Goal: Use online tool/utility: Utilize a website feature to perform a specific function

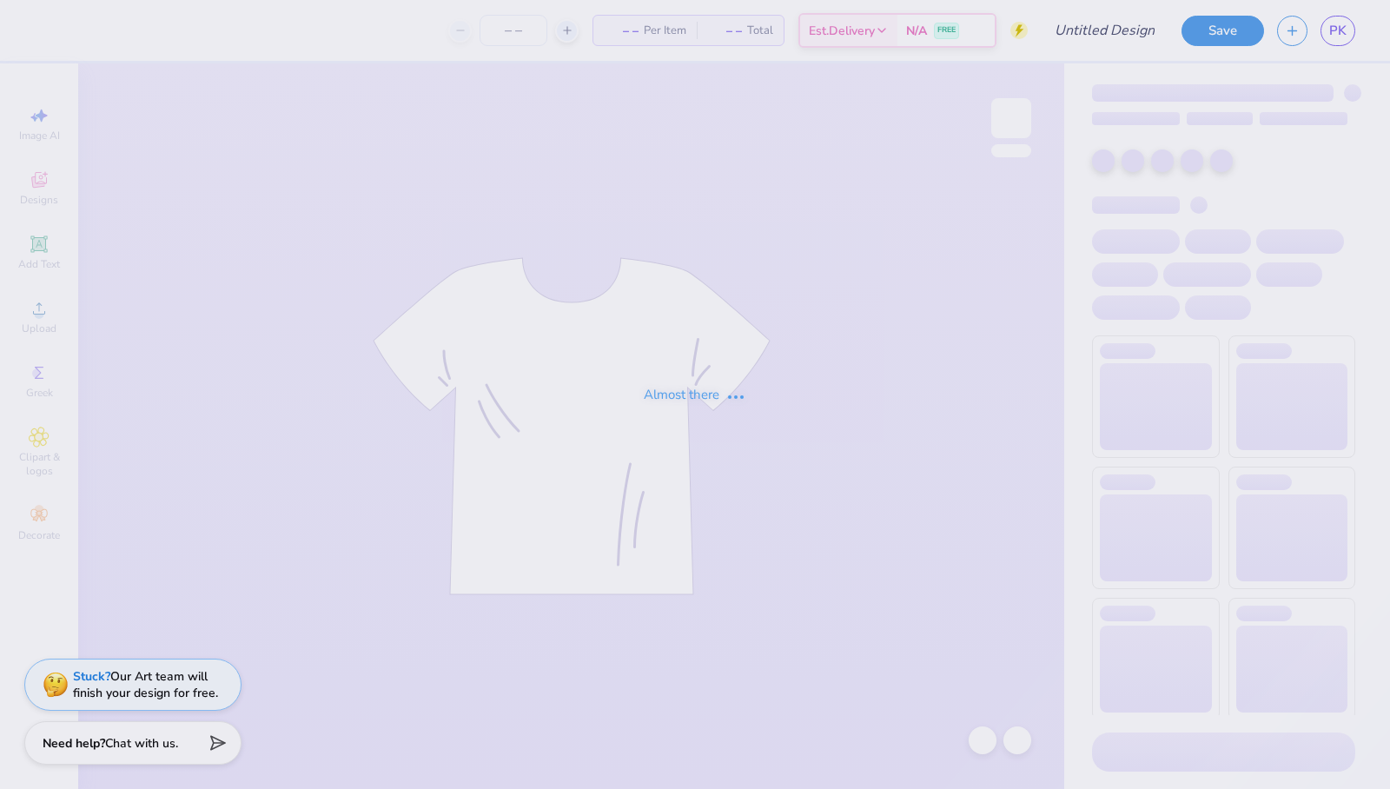
type input "Nice"
type input "12"
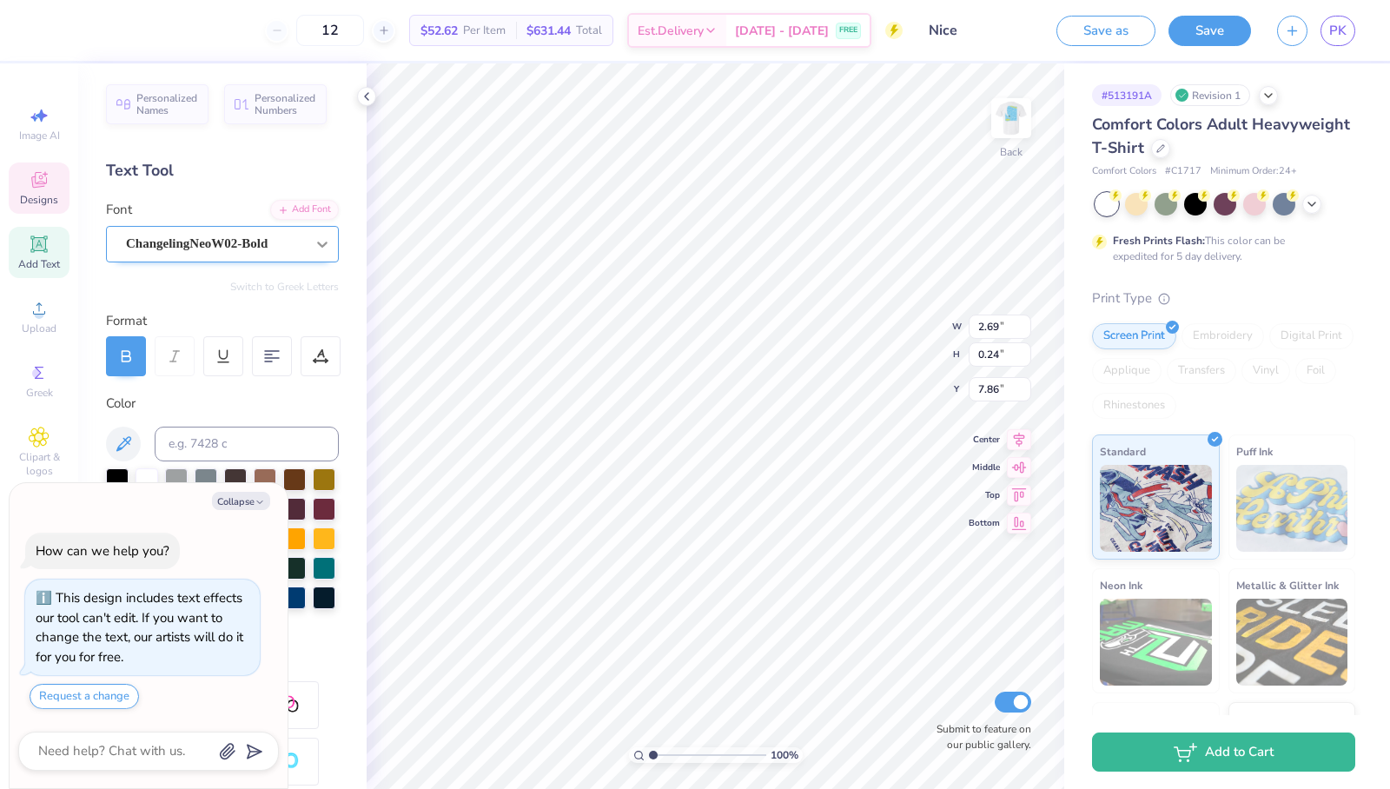
click at [314, 235] on icon at bounding box center [322, 243] width 17 height 17
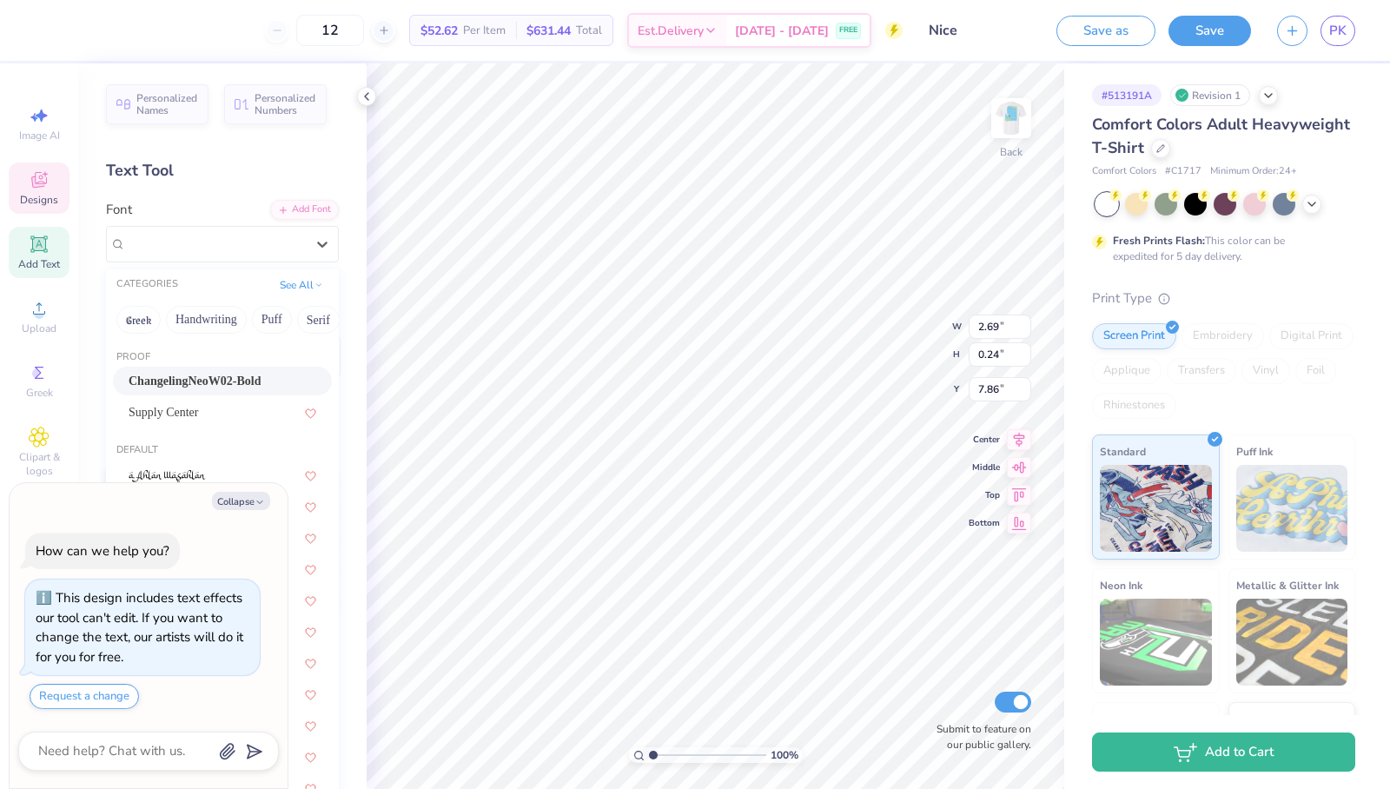
click at [309, 379] on div "ChangelingNeoW02-Bold Supply Center" at bounding box center [222, 397] width 233 height 60
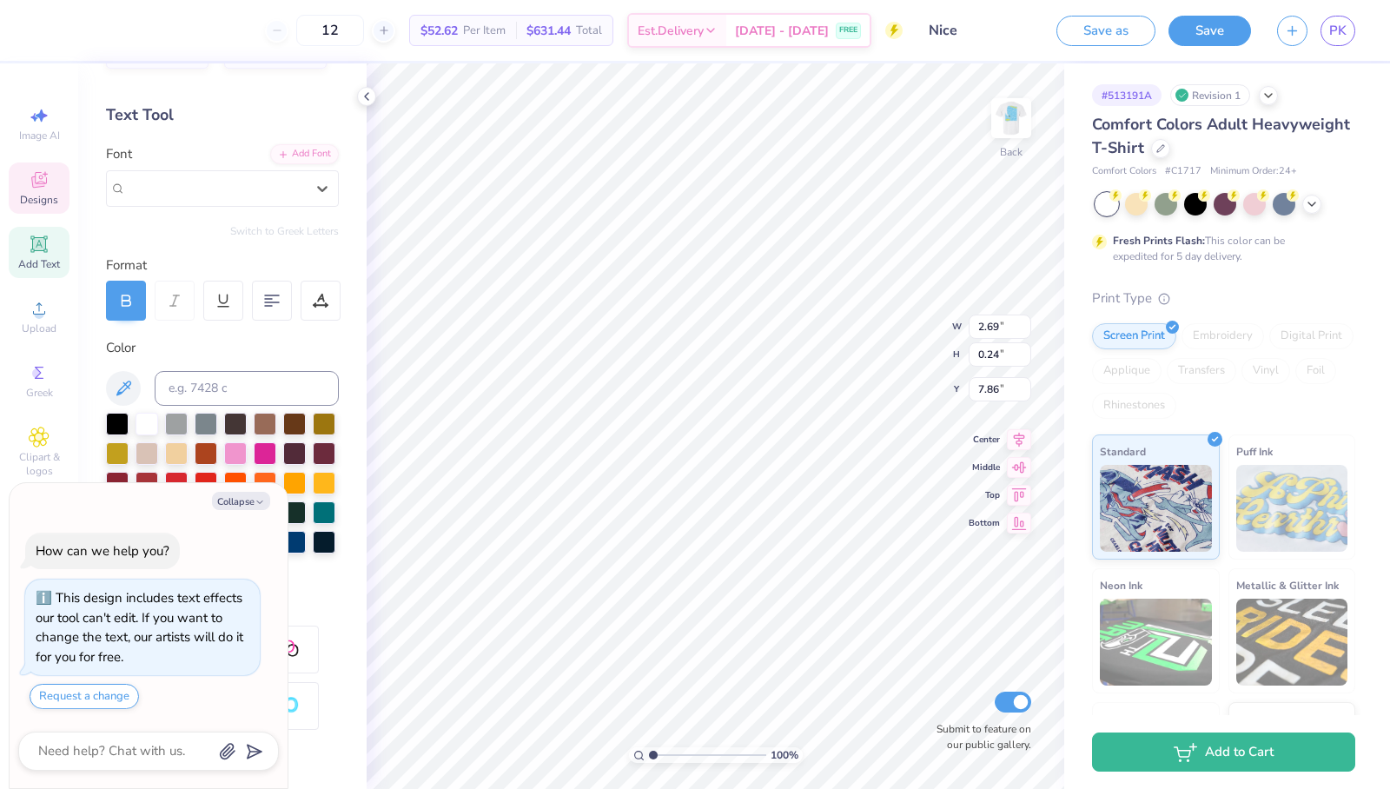
scroll to position [249, 0]
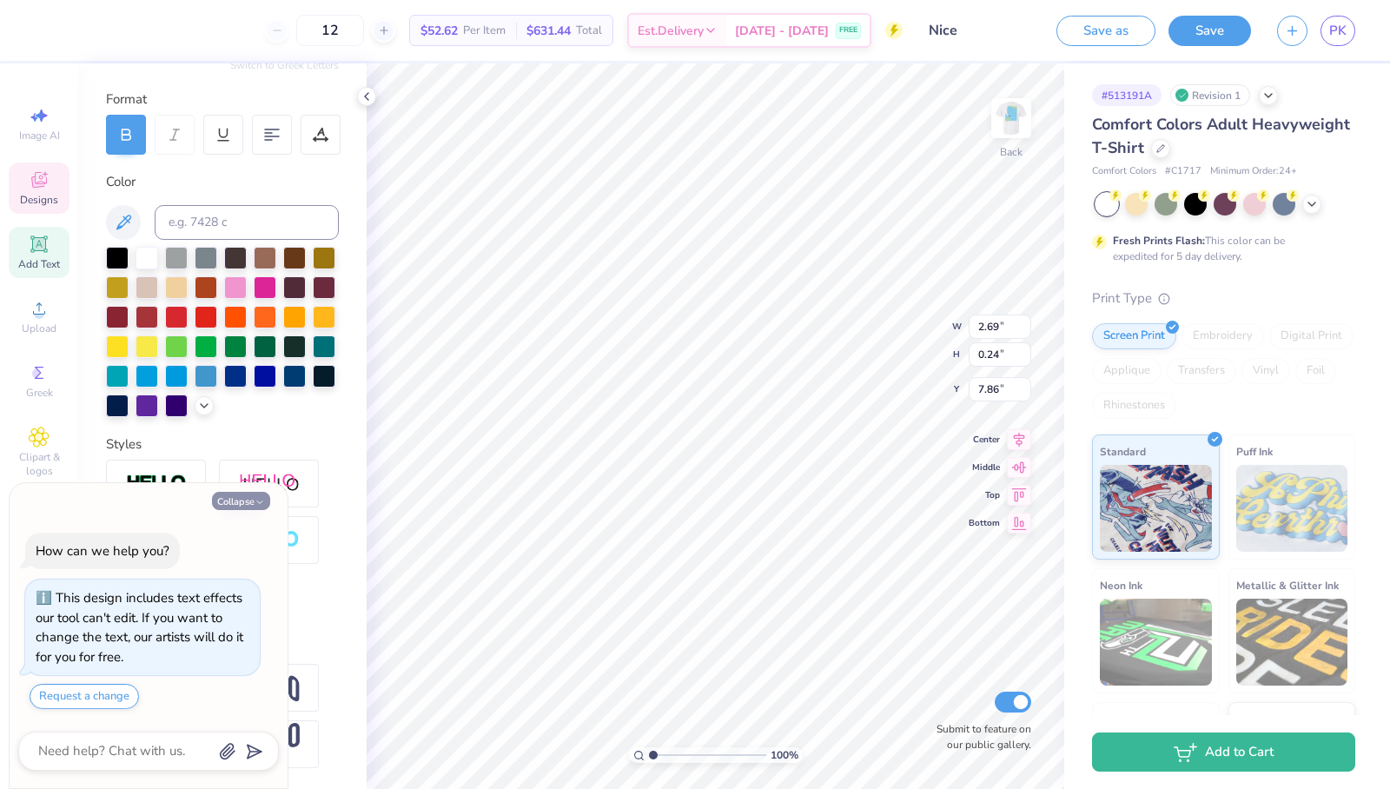
click at [229, 500] on button "Collapse" at bounding box center [241, 501] width 58 height 18
type textarea "x"
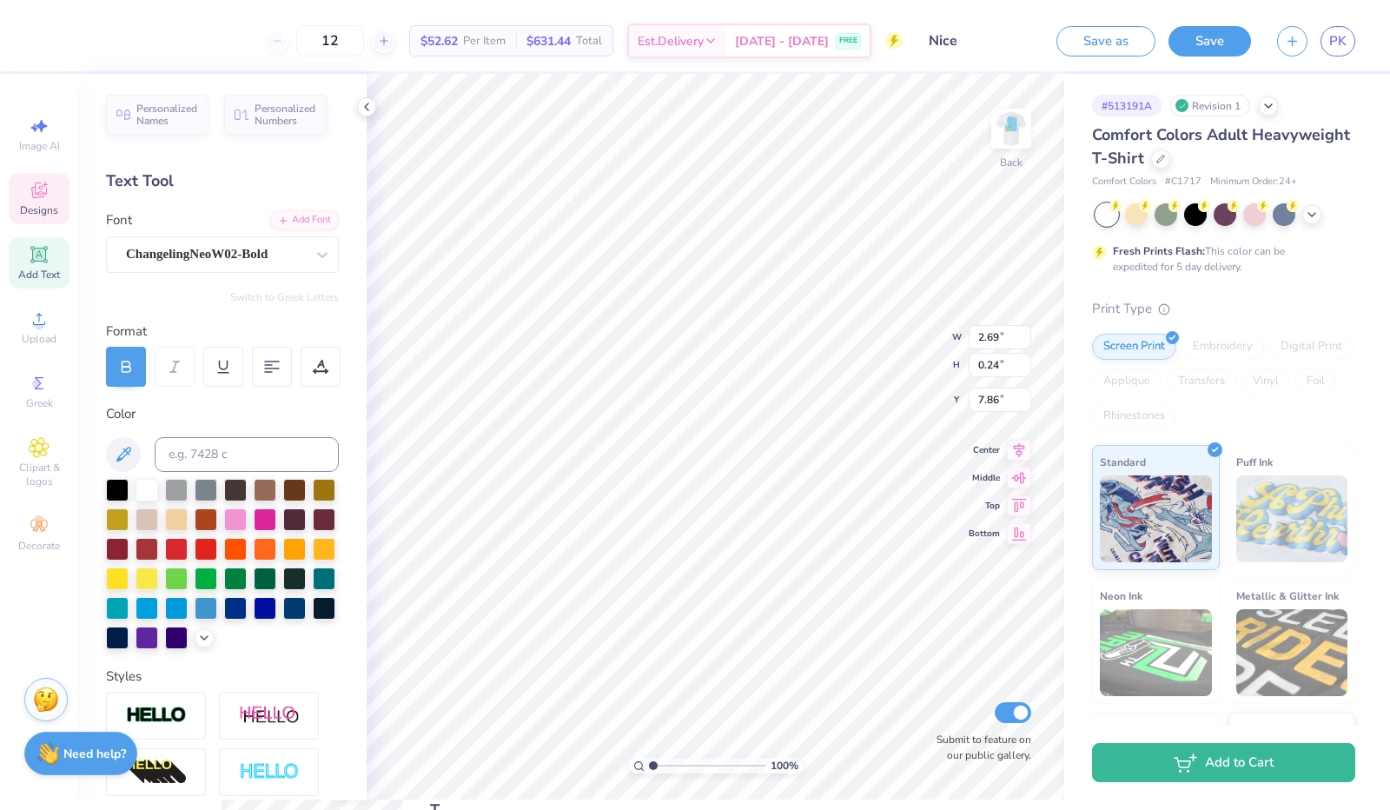
scroll to position [14, 3]
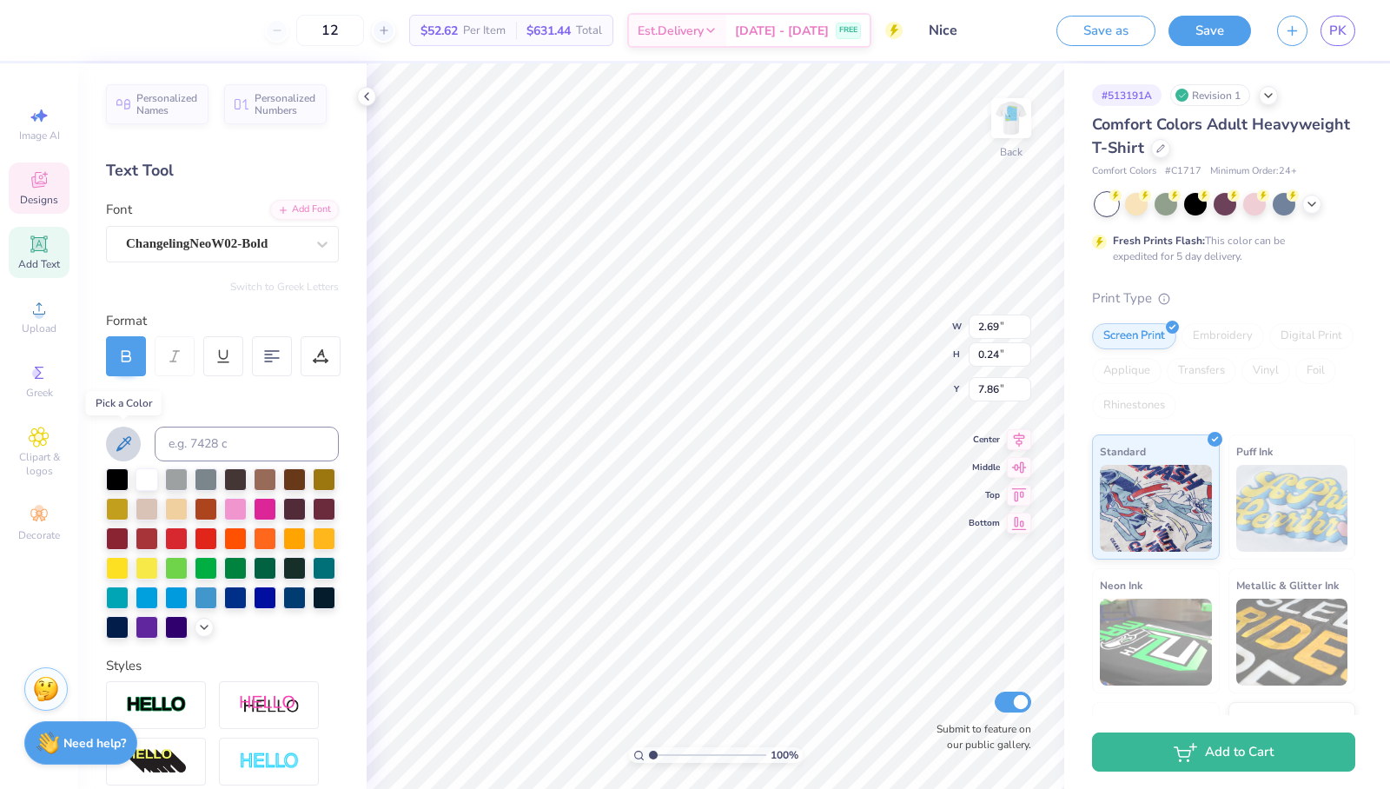
click at [116, 444] on icon at bounding box center [123, 444] width 21 height 21
type input "1.0657043224185"
type textarea "x"
type input "1.06810537327503"
type textarea "x"
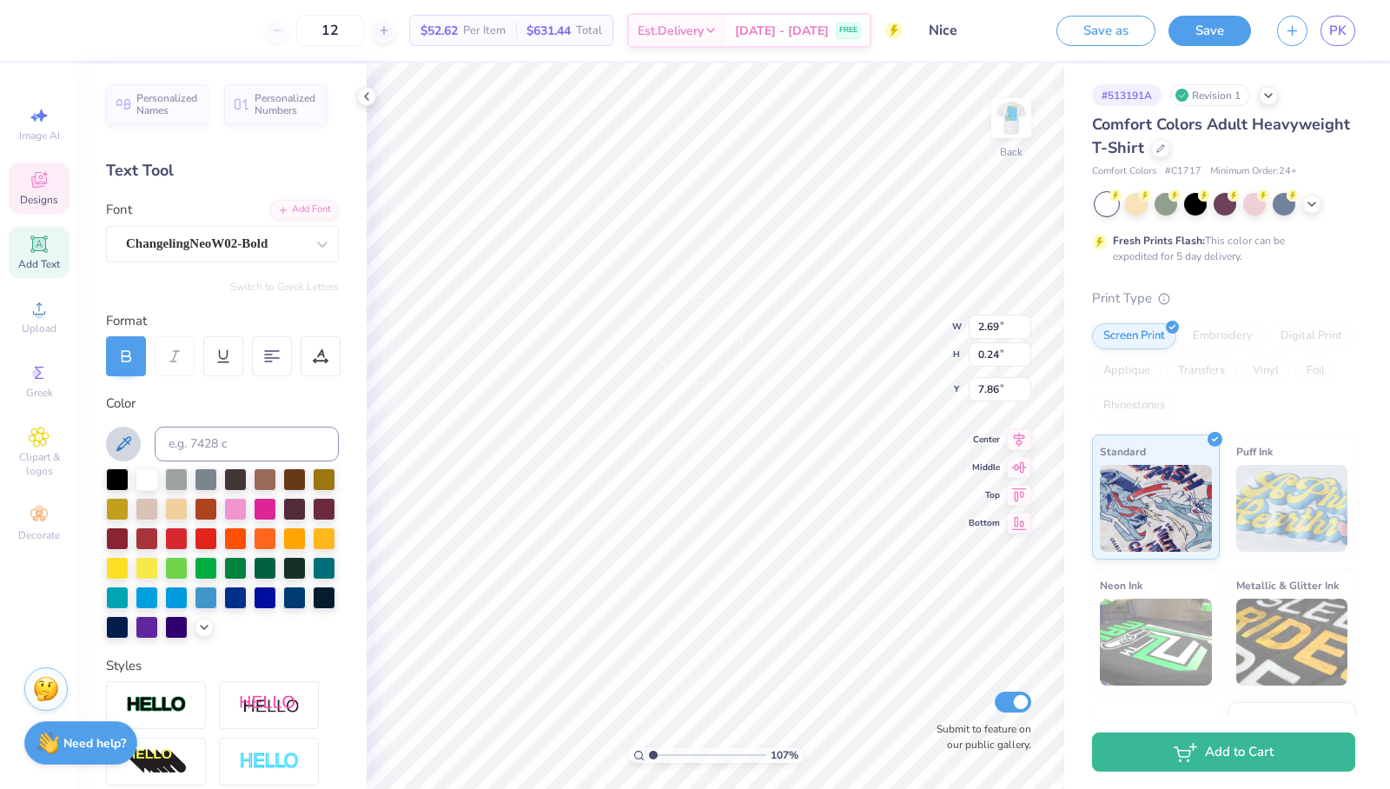
type input "1.06907100375798"
type textarea "x"
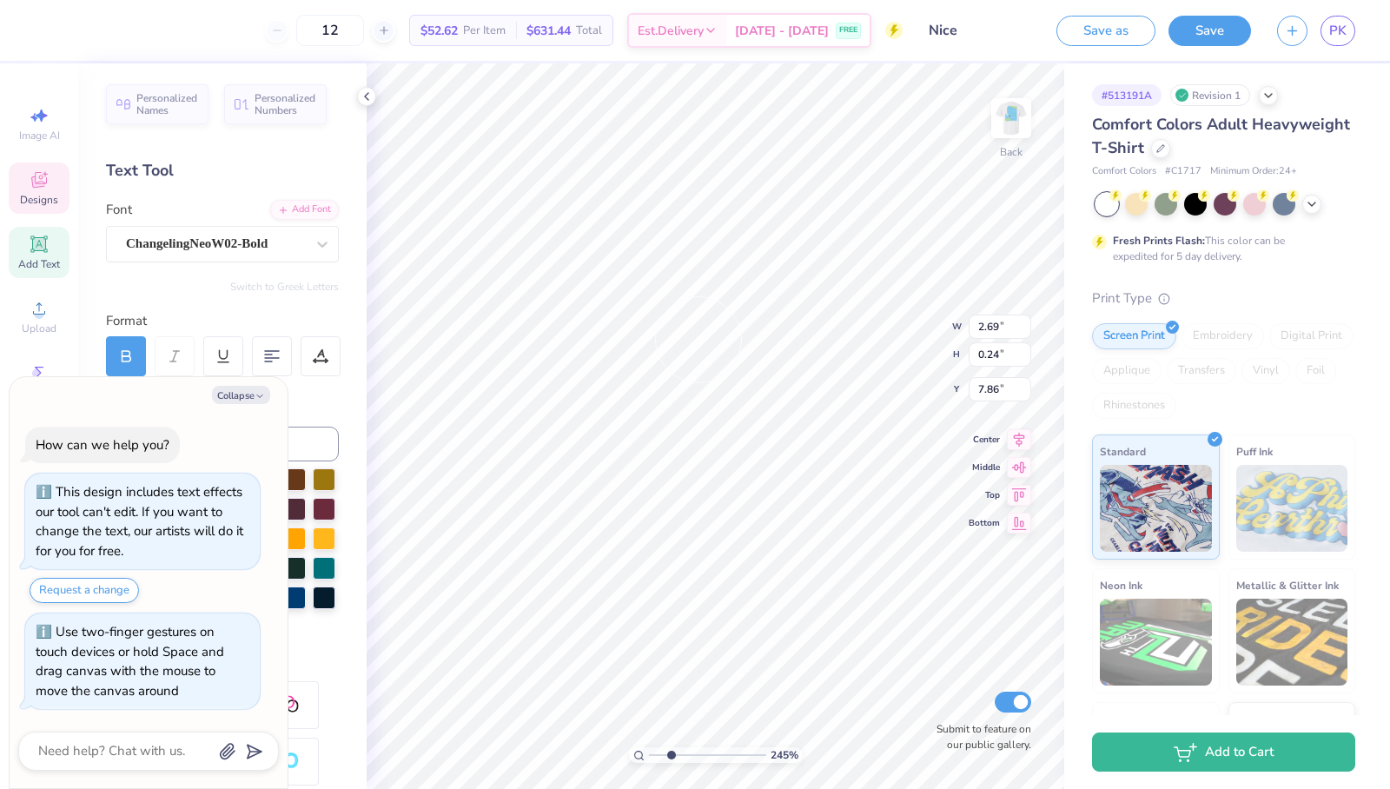
type input "2.72360804008028"
type textarea "x"
type input "2.72360804008028"
type textarea "x"
type input "2.72360804008028"
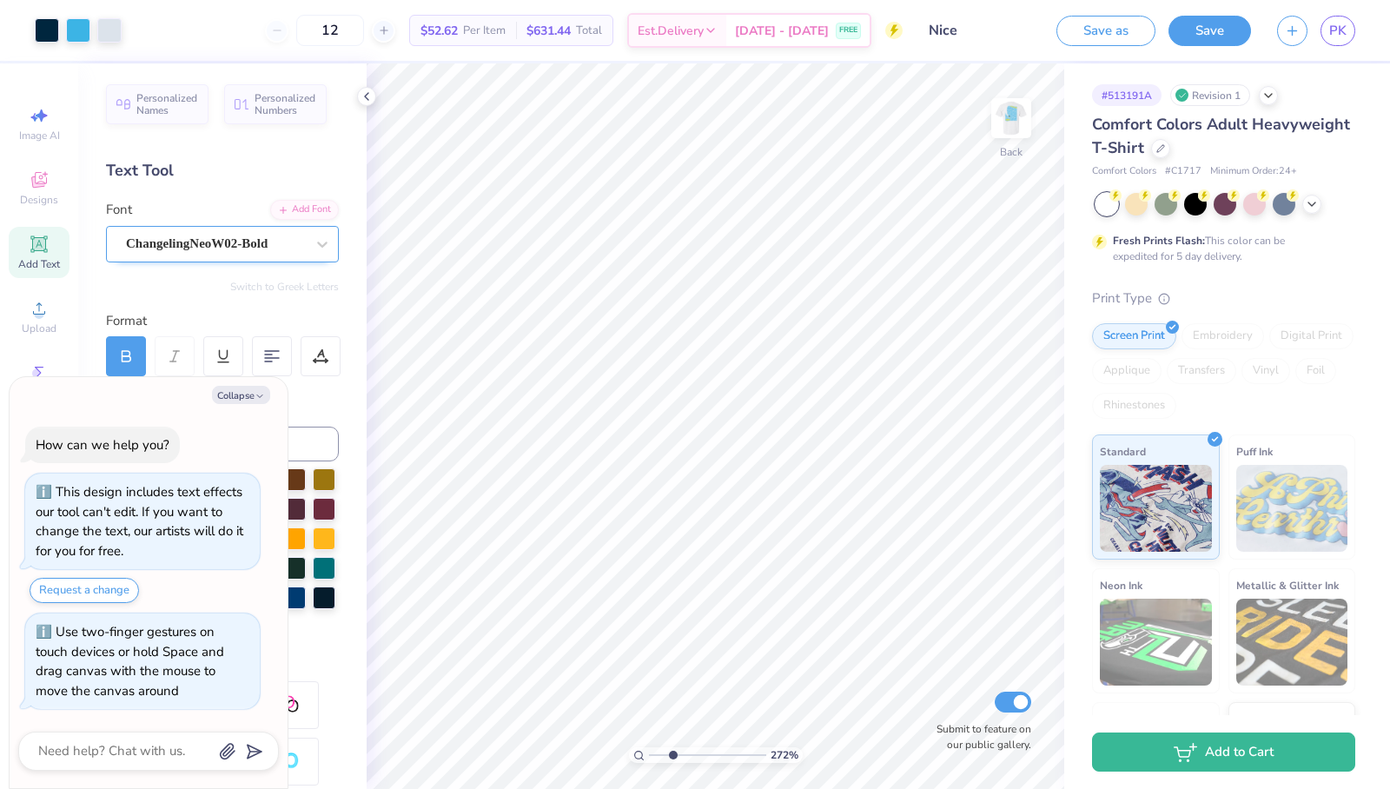
click at [279, 235] on div "ChangelingNeoW02-Bold" at bounding box center [215, 243] width 182 height 27
type textarea "x"
type input "2.72360804008028"
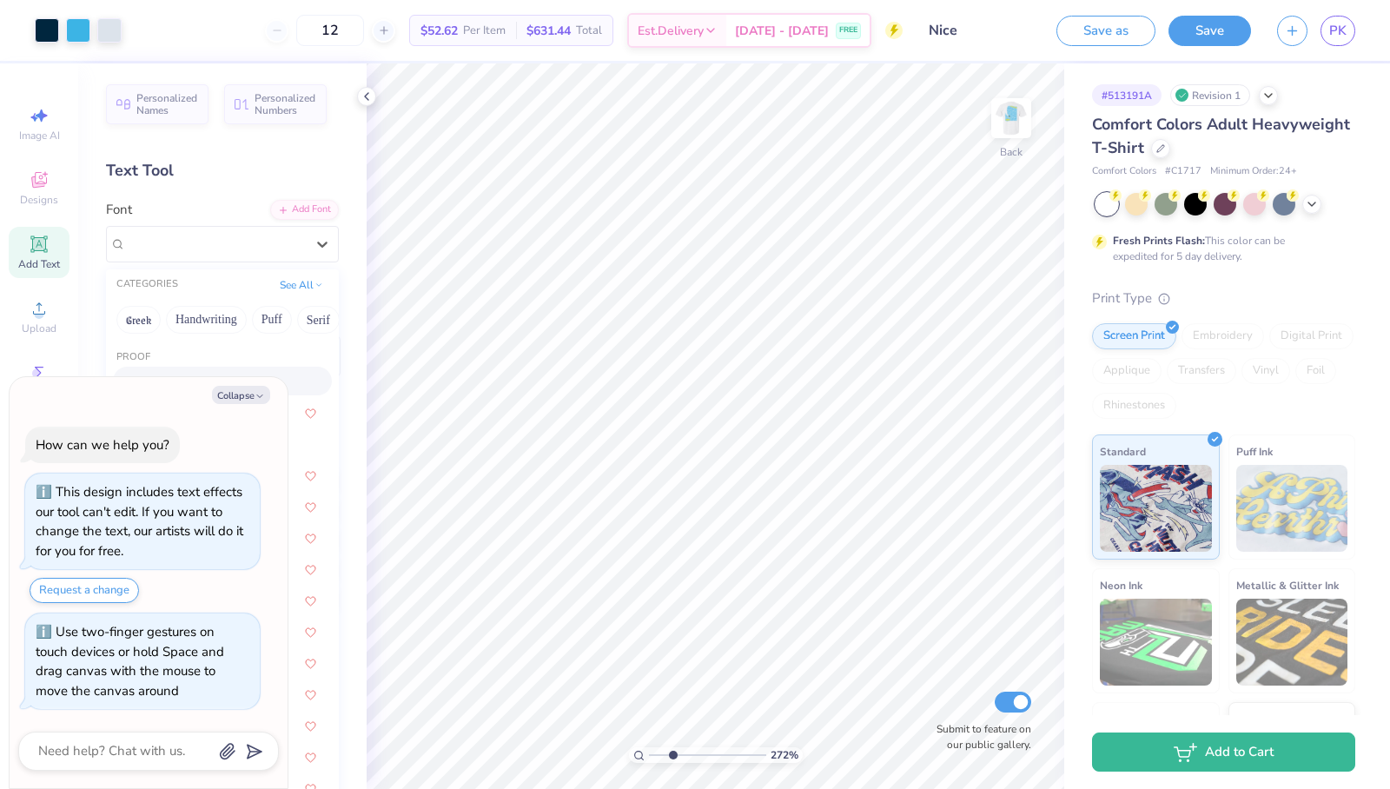
type textarea "x"
type input "2.72360804008028"
click at [335, 250] on div "Personalized Names Personalized Numbers Text Tool Add Font Font option Changeli…" at bounding box center [222, 425] width 288 height 725
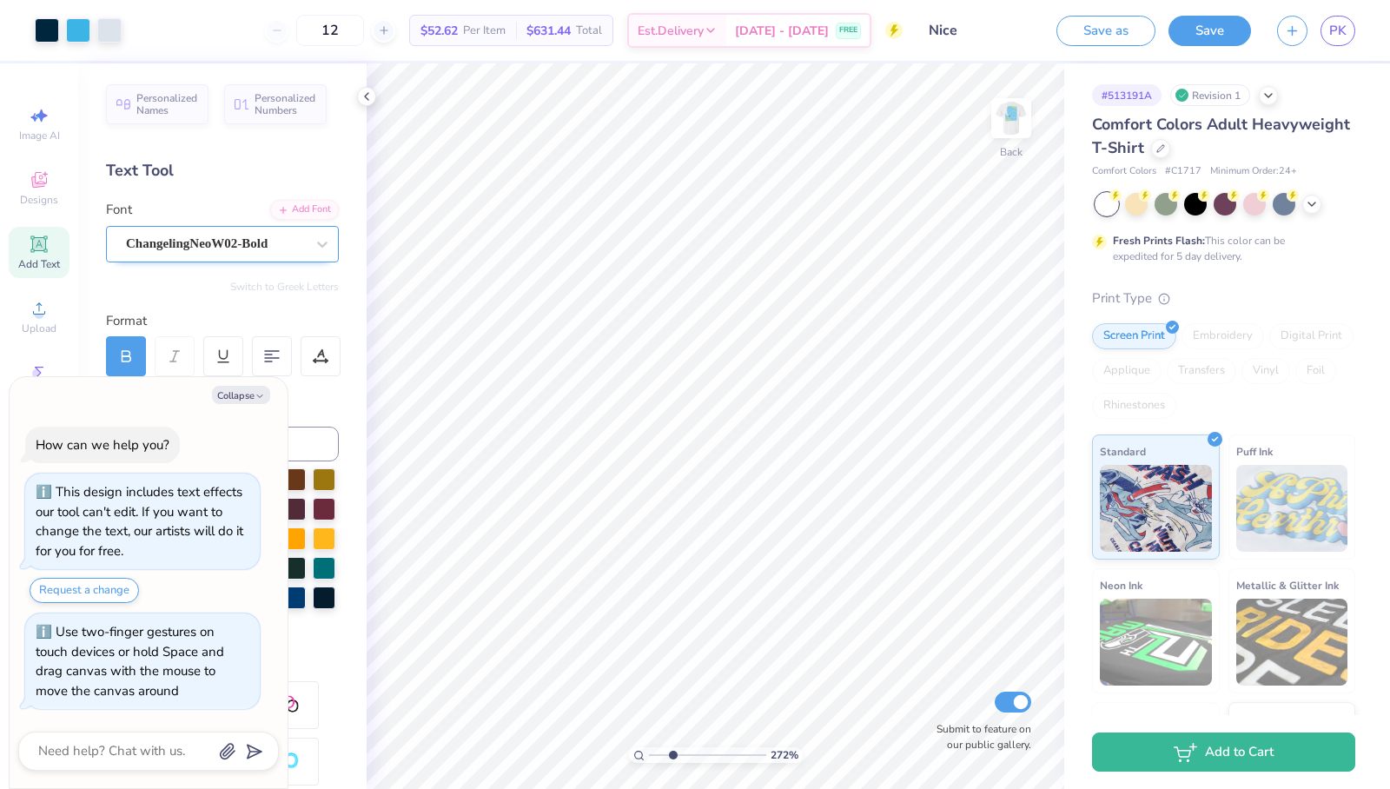
click at [243, 248] on div "ChangelingNeoW02-Bold" at bounding box center [215, 243] width 182 height 27
type textarea "x"
type input "2.72360804008028"
type textarea "x"
type input "2.72360804008028"
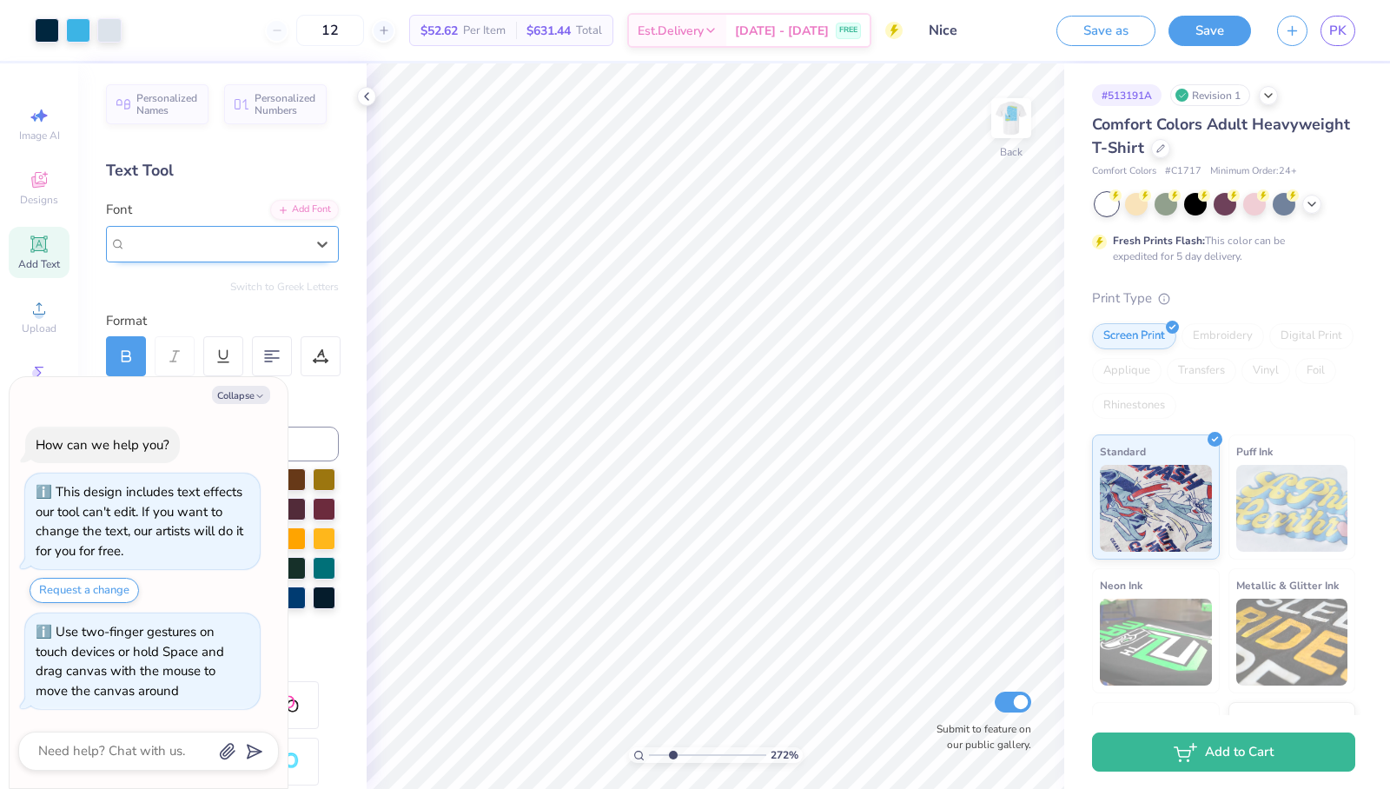
click at [258, 235] on span "ChangelingNeoW02-Bold" at bounding box center [197, 244] width 142 height 20
type textarea "x"
type input "2.72360804008028"
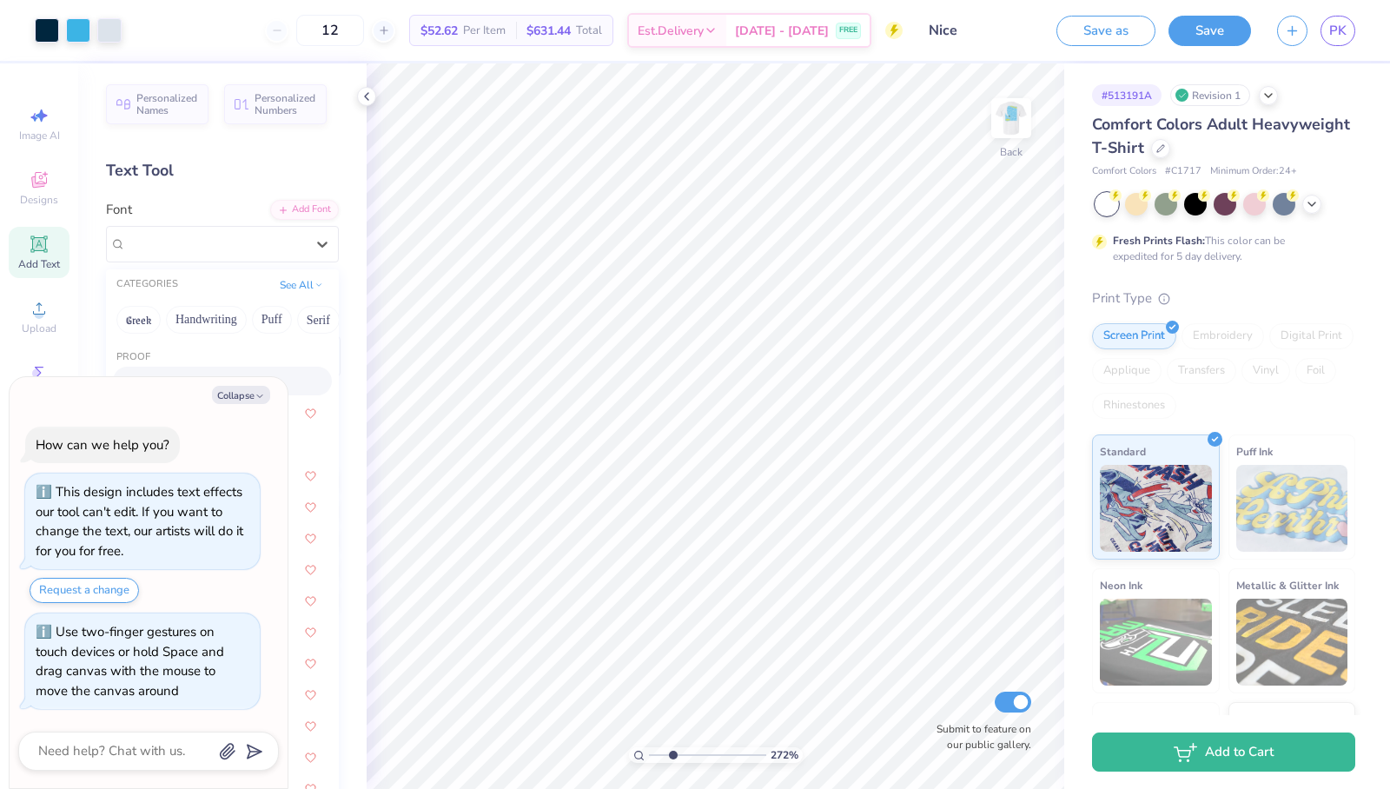
type textarea "x"
type input "2.72360804008028"
click at [231, 406] on div "Collapse How can we help you? This design includes text effects our tool can't …" at bounding box center [149, 583] width 278 height 412
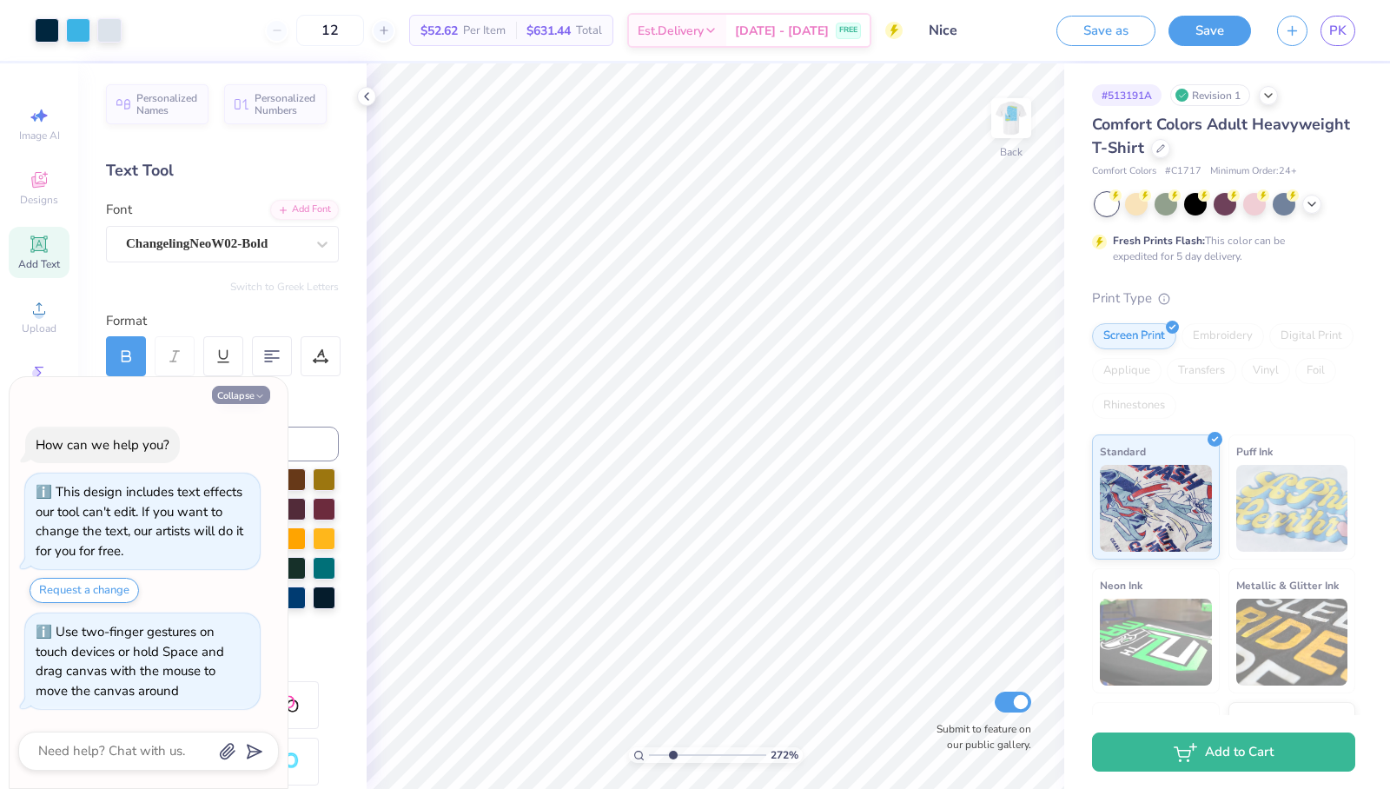
click at [231, 399] on button "Collapse" at bounding box center [241, 395] width 58 height 18
type textarea "x"
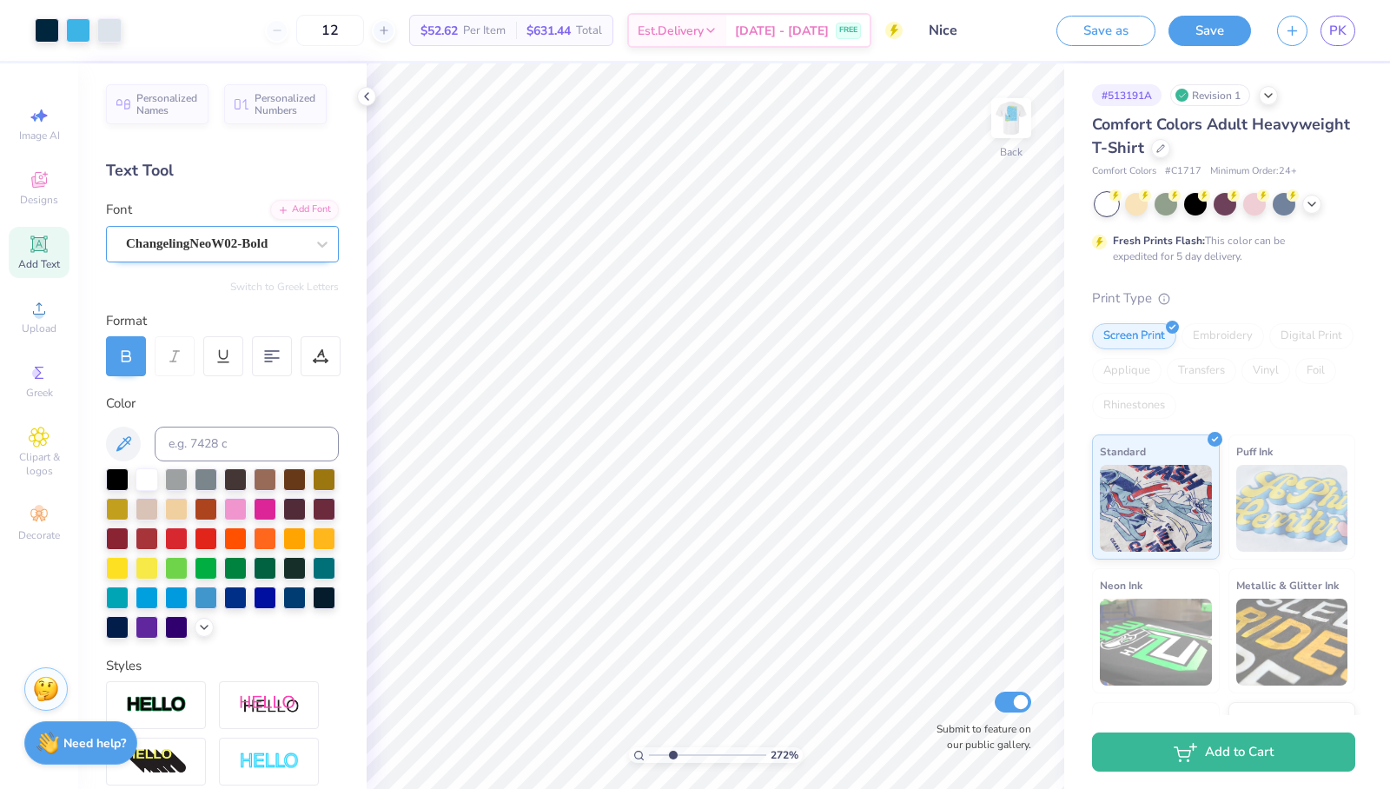
click at [260, 227] on div "ChangelingNeoW02-Bold" at bounding box center [222, 244] width 233 height 36
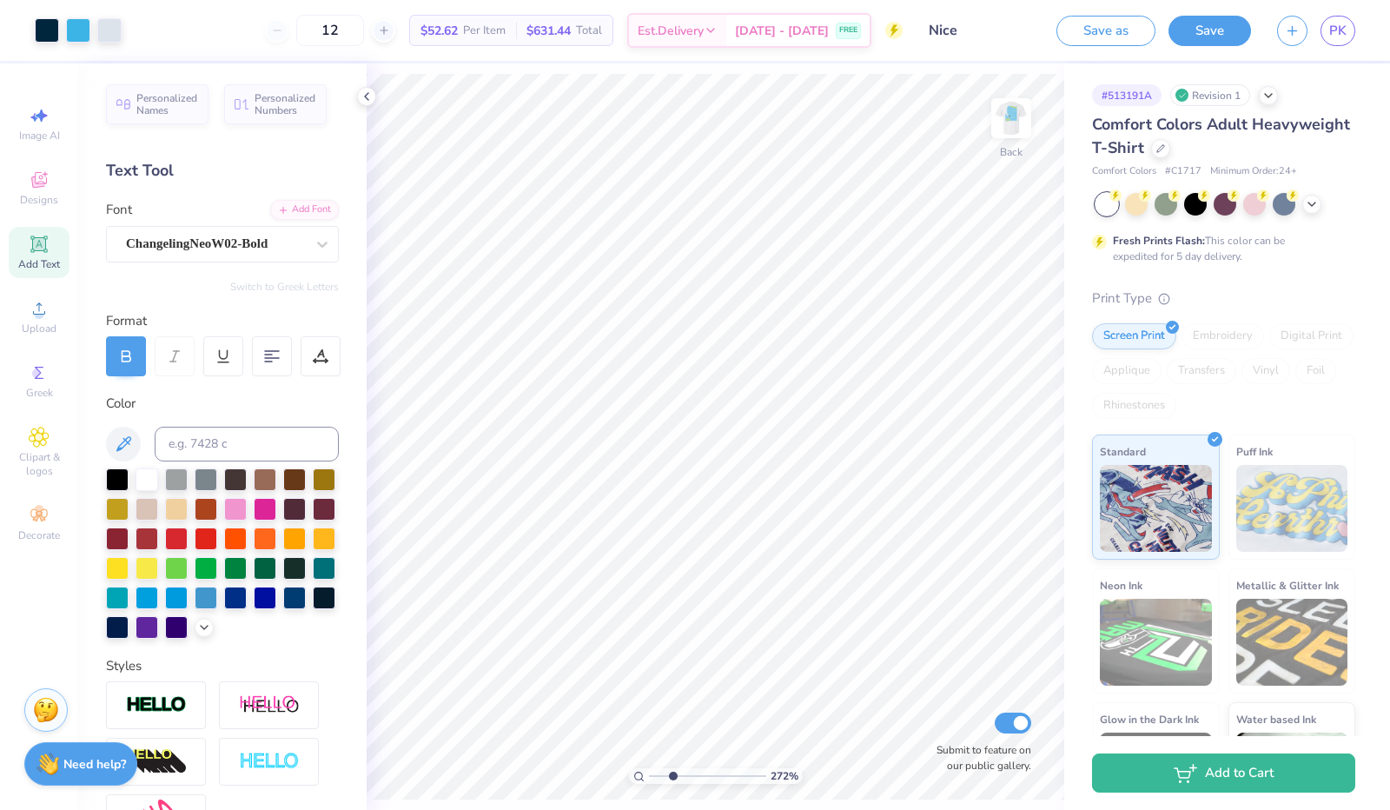
type input "1"
